Goal: Answer question/provide support: Share knowledge or assist other users

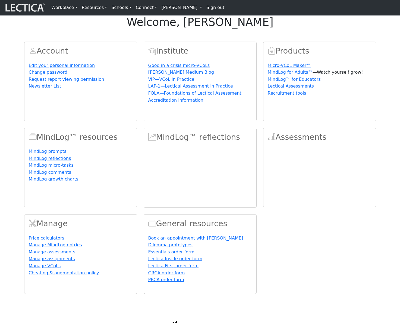
click at [160, 8] on link "[PERSON_NAME]" at bounding box center [181, 7] width 45 height 11
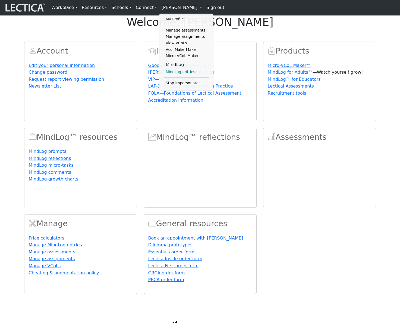
click at [171, 74] on link "MindLog entries" at bounding box center [186, 72] width 45 height 7
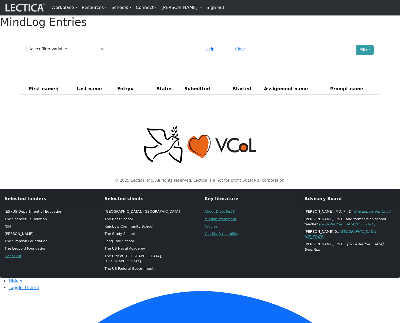
click at [134, 80] on div "MindLog Entries Select filter variable Assignment name Date commented Date scor…" at bounding box center [200, 56] width 400 height 83
click at [286, 82] on div "MindLog Entries Select filter variable Assignment name Date commented Date scor…" at bounding box center [200, 56] width 400 height 83
click at [243, 53] on button "Clear" at bounding box center [240, 49] width 15 height 8
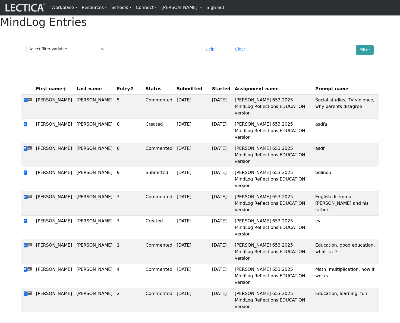
click at [117, 92] on span "Entry#" at bounding box center [129, 89] width 24 height 7
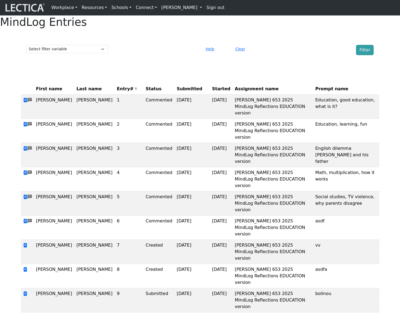
click at [117, 92] on span "Entry#" at bounding box center [129, 89] width 24 height 7
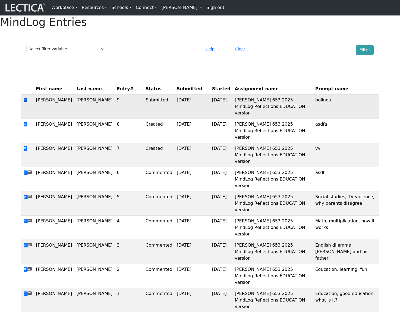
click at [25, 103] on span at bounding box center [25, 100] width 4 height 5
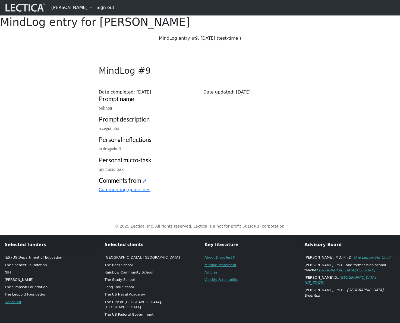
click at [145, 183] on icon at bounding box center [145, 181] width 4 height 5
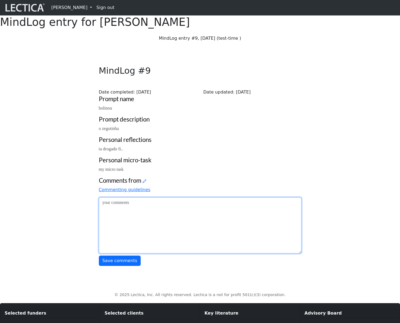
click at [135, 253] on textarea at bounding box center [200, 225] width 203 height 56
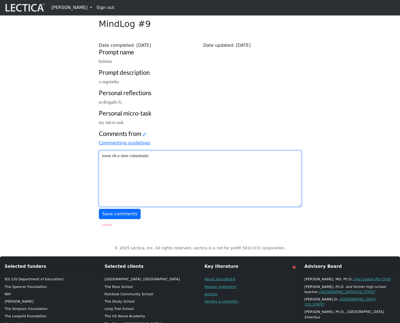
scroll to position [135, 0]
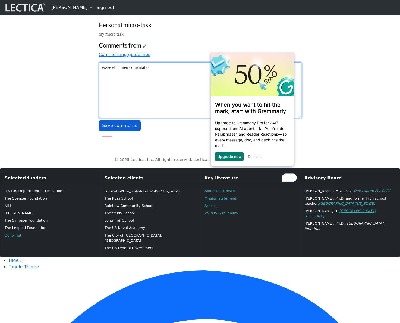
type textarea "essse eh o meu comentatio"
click at [125, 131] on button "Save comments" at bounding box center [120, 125] width 42 height 10
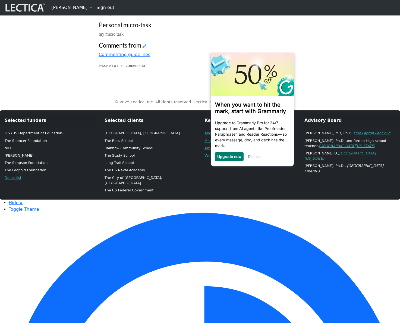
scroll to position [79, 0]
